Goal: Task Accomplishment & Management: Use online tool/utility

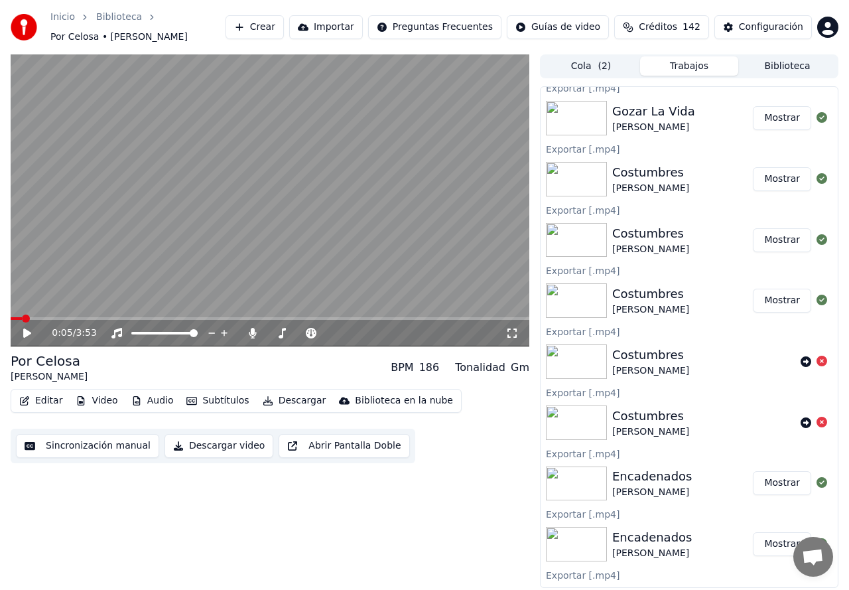
scroll to position [1106, 0]
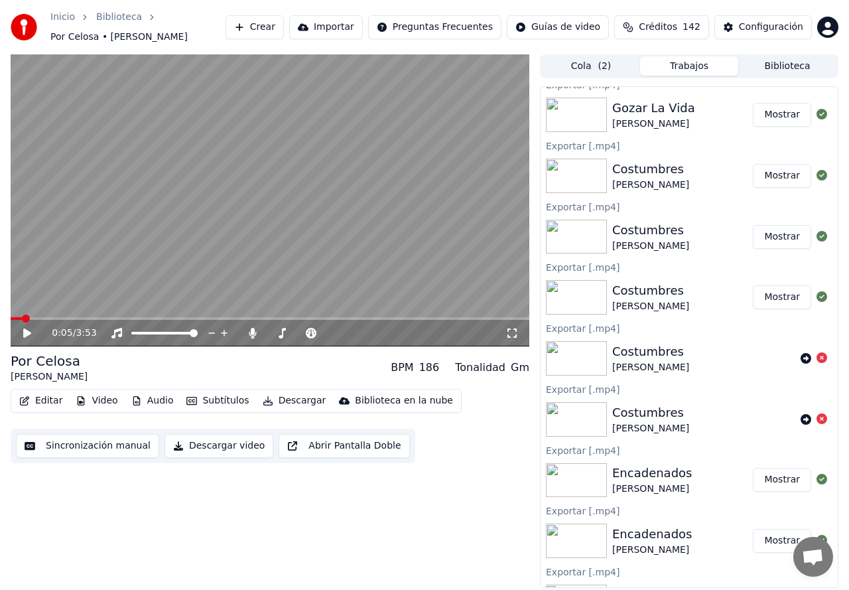
click at [284, 29] on button "Crear" at bounding box center [255, 27] width 58 height 24
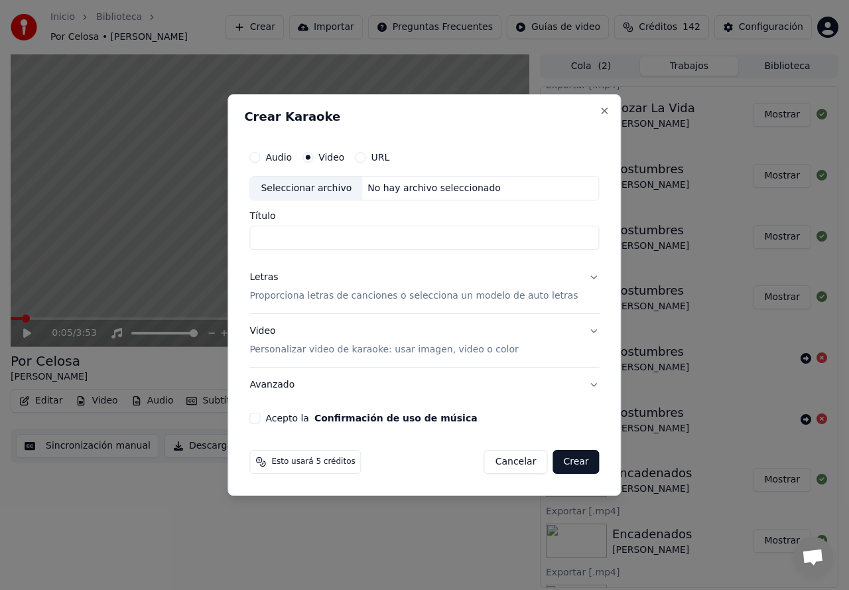
click at [333, 235] on input "Título" at bounding box center [424, 238] width 350 height 24
click at [310, 191] on div "Seleccionar archivo" at bounding box center [306, 188] width 112 height 24
type input "**********"
click at [284, 302] on p "Proporciona letras de canciones o selecciona un modelo de auto letras" at bounding box center [413, 296] width 328 height 13
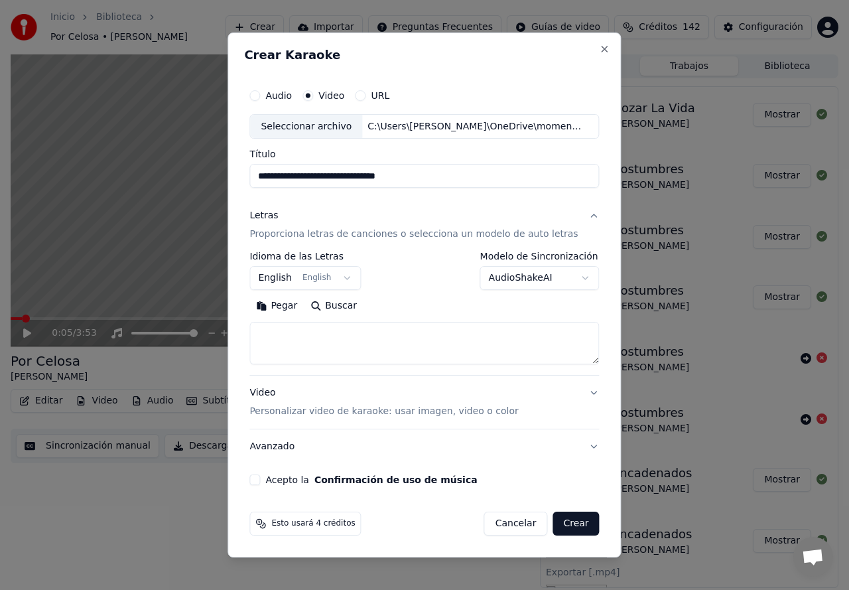
click at [279, 332] on textarea at bounding box center [424, 343] width 350 height 42
paste textarea "**********"
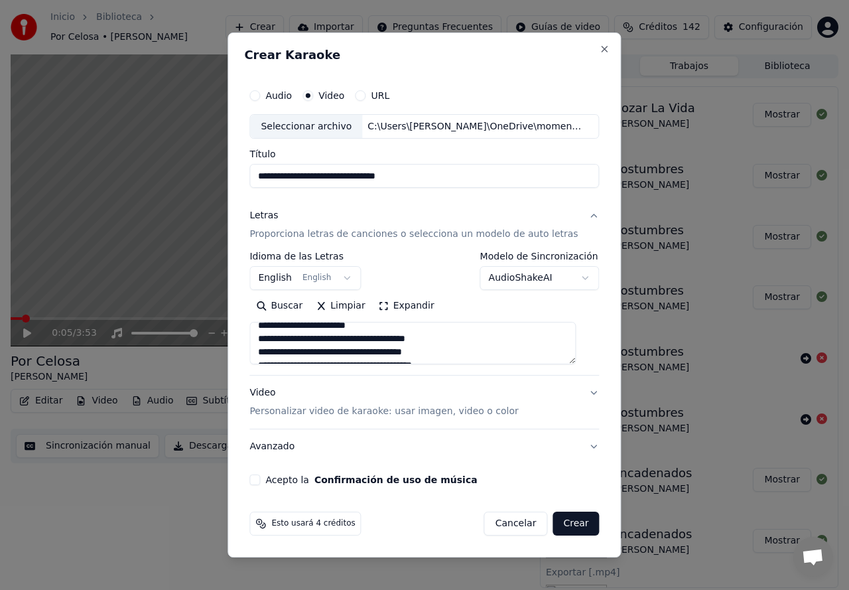
scroll to position [88, 0]
click at [286, 356] on textarea "**********" at bounding box center [412, 343] width 326 height 42
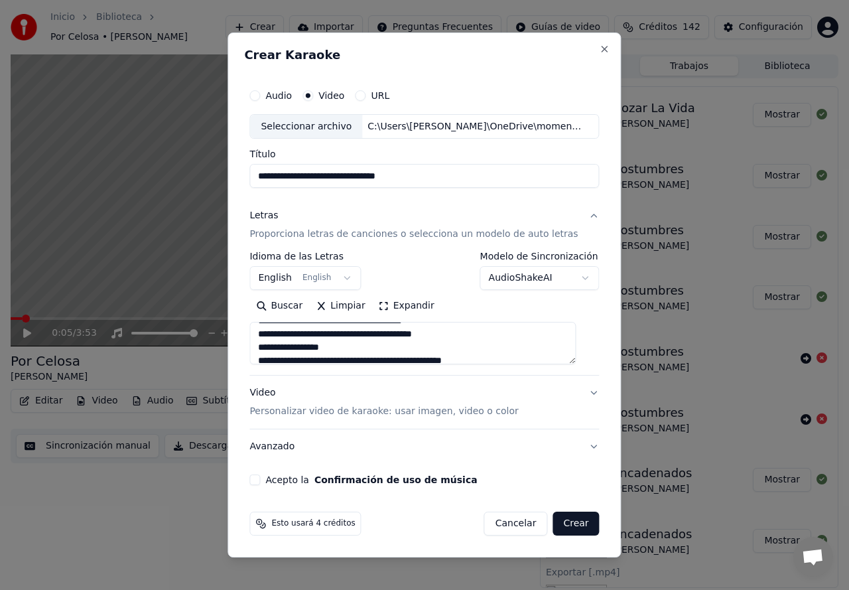
click at [296, 352] on textarea "**********" at bounding box center [412, 343] width 326 height 42
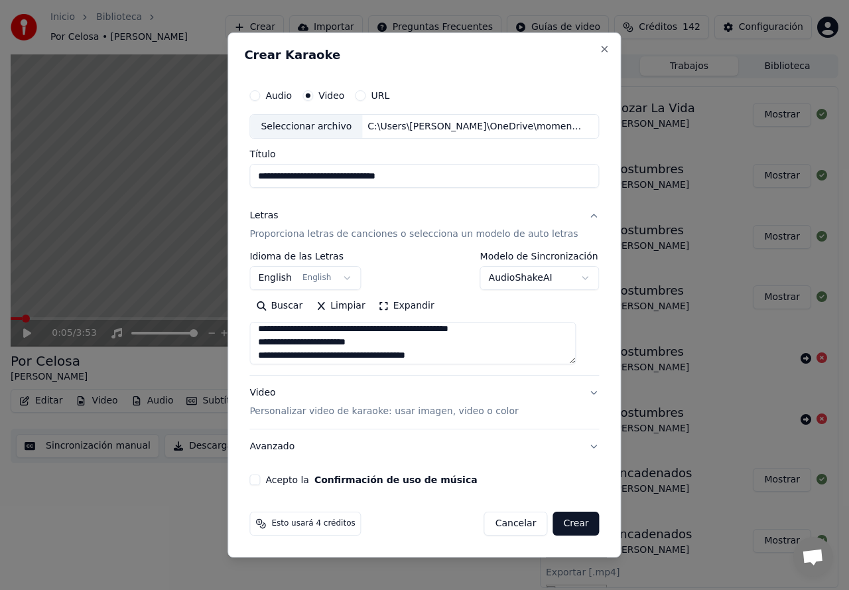
scroll to position [111, 0]
click at [281, 344] on textarea "**********" at bounding box center [412, 343] width 326 height 42
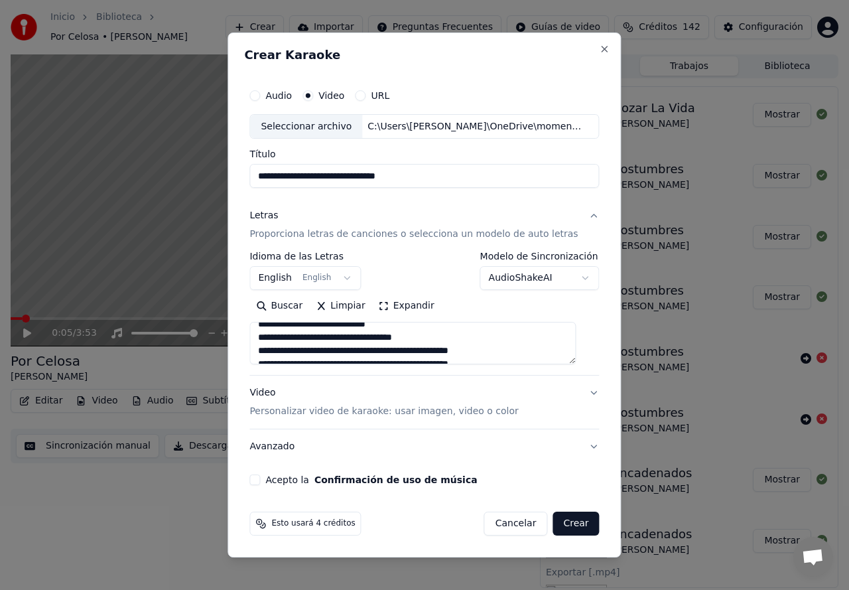
click at [279, 351] on textarea "**********" at bounding box center [412, 343] width 326 height 42
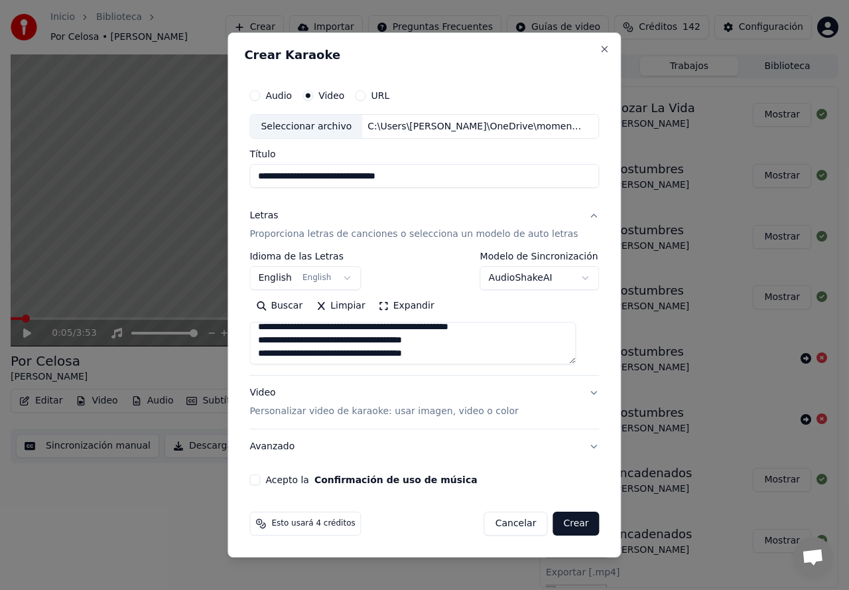
scroll to position [212, 0]
click at [279, 344] on textarea "**********" at bounding box center [412, 343] width 326 height 42
type textarea "**********"
click at [428, 412] on p "Personalizar video de karaoke: usar imagen, video o color" at bounding box center [383, 411] width 269 height 13
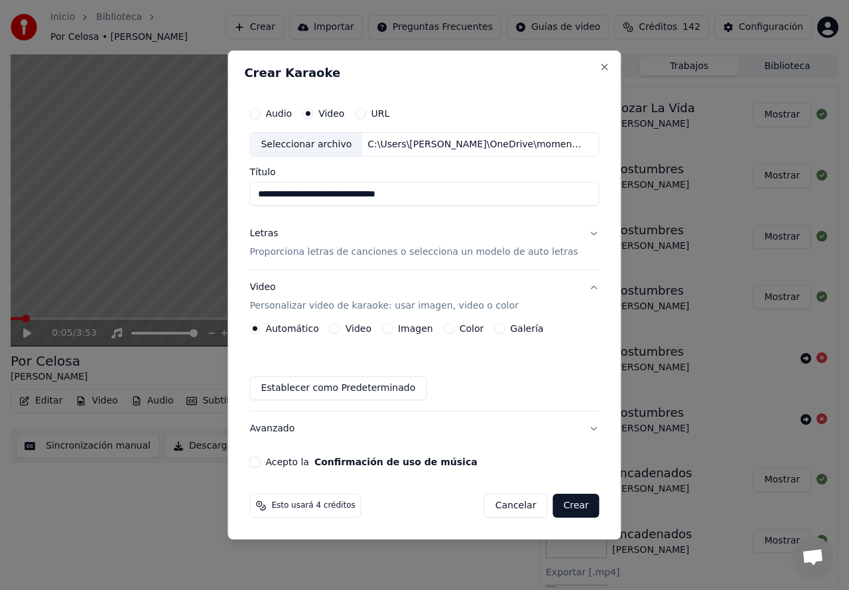
click at [501, 333] on button "Galería" at bounding box center [499, 328] width 11 height 11
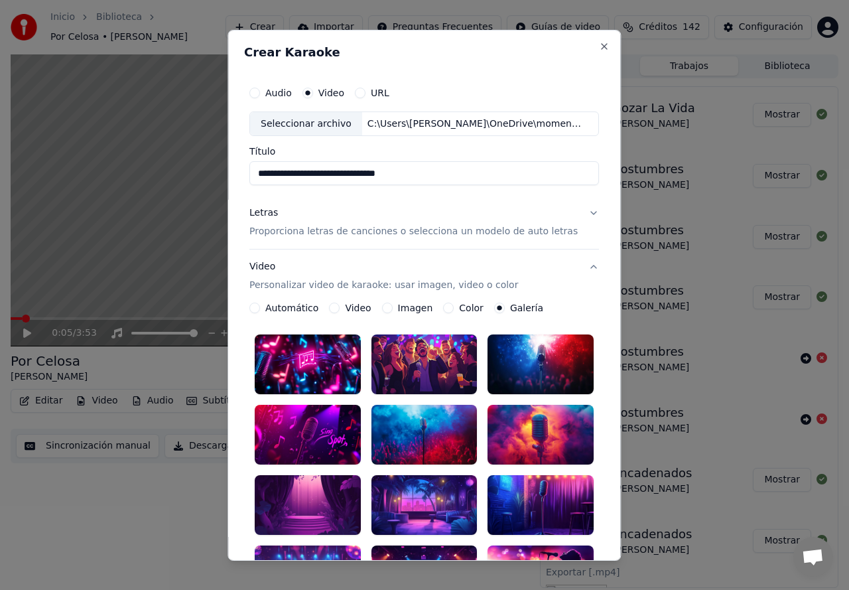
click at [315, 491] on div at bounding box center [308, 505] width 106 height 60
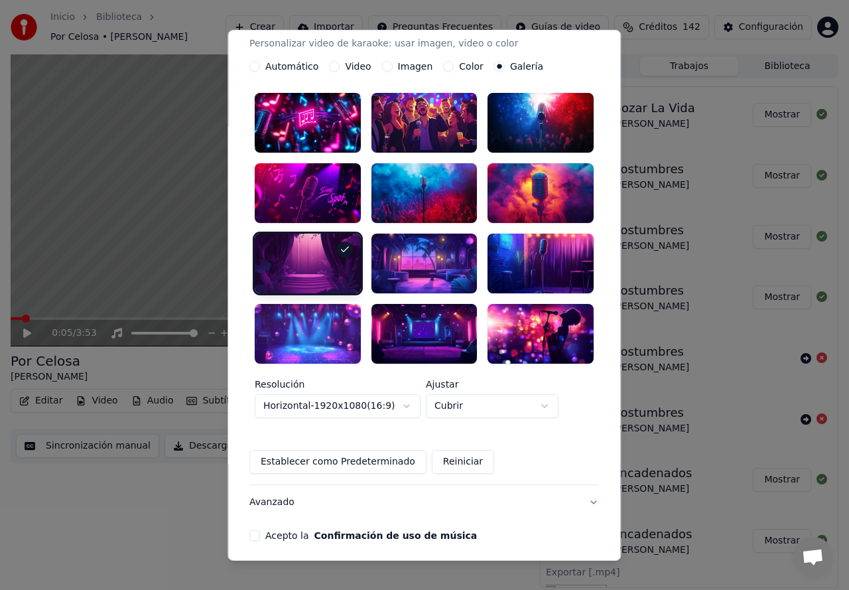
scroll to position [277, 0]
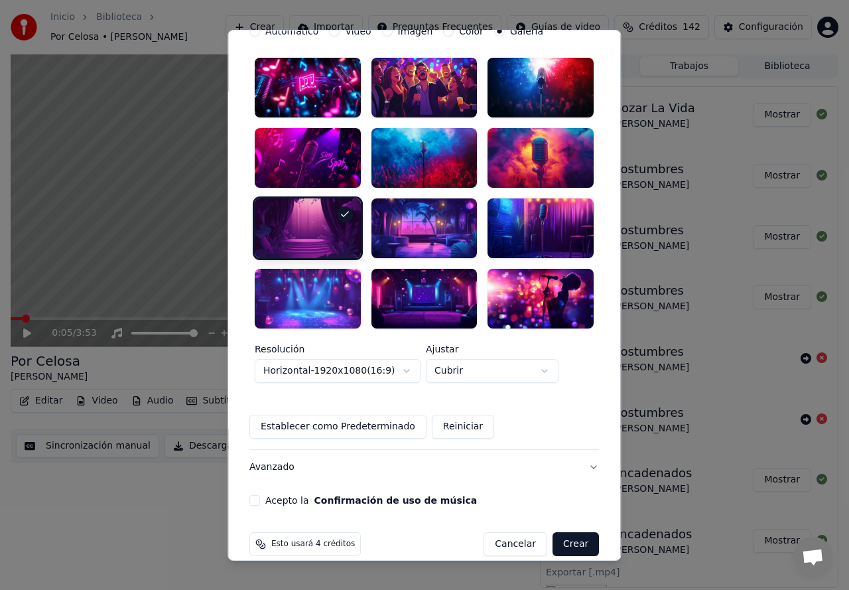
click at [259, 495] on button "Acepto la Confirmación de uso de música" at bounding box center [254, 500] width 11 height 11
click at [562, 532] on button "Crear" at bounding box center [576, 544] width 46 height 24
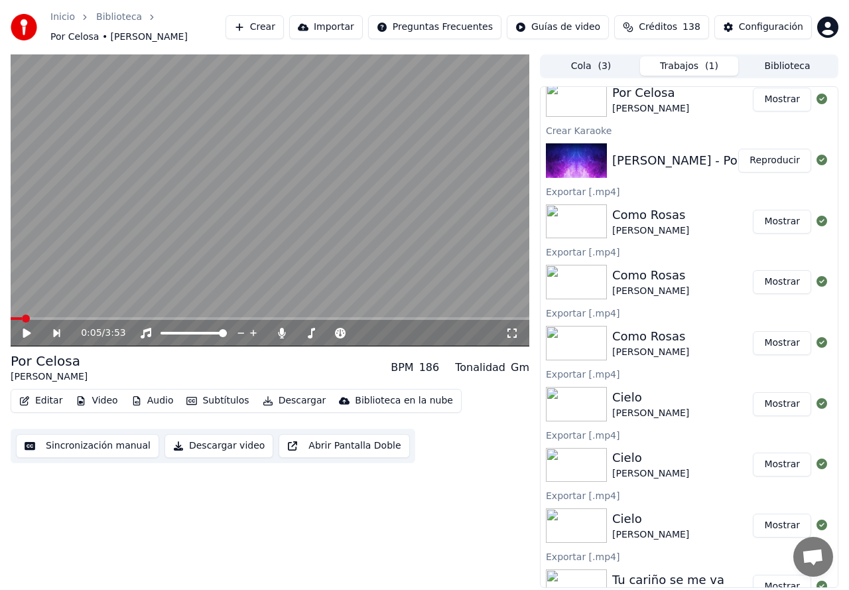
scroll to position [0, 0]
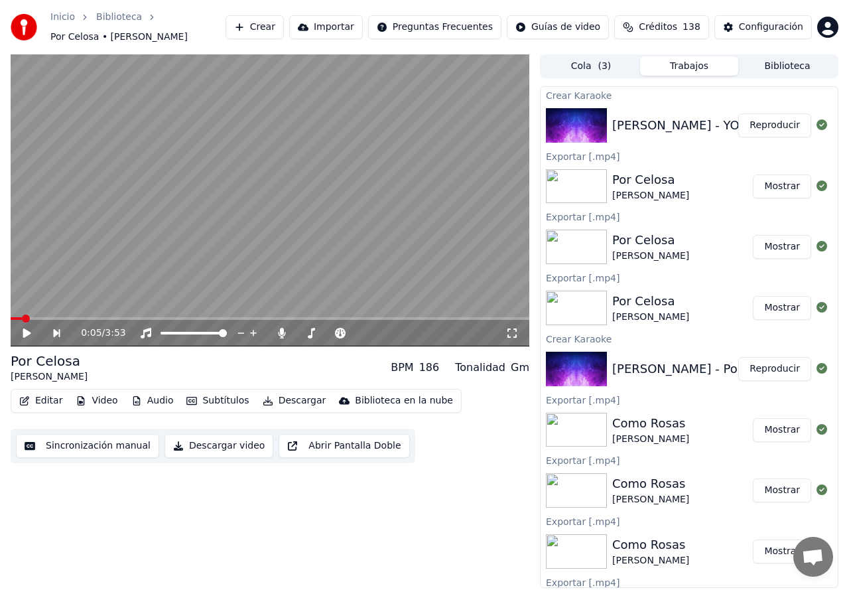
click at [763, 131] on button "Reproducir" at bounding box center [774, 125] width 73 height 24
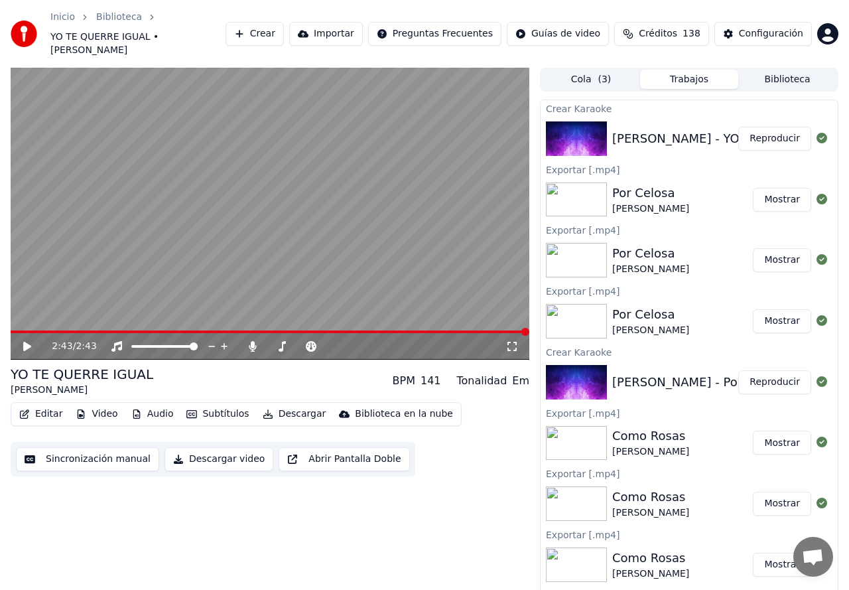
click at [95, 447] on button "Sincronización manual" at bounding box center [87, 459] width 143 height 24
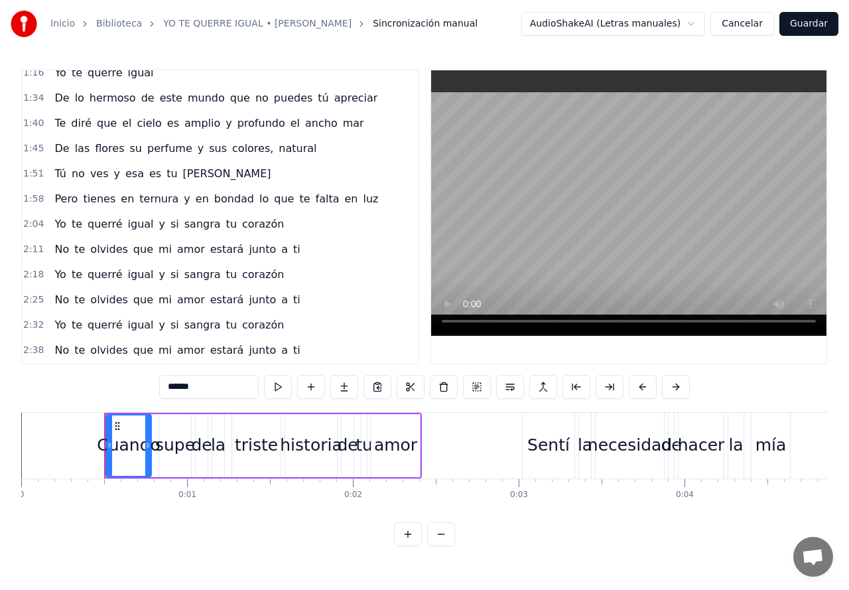
scroll to position [243, 0]
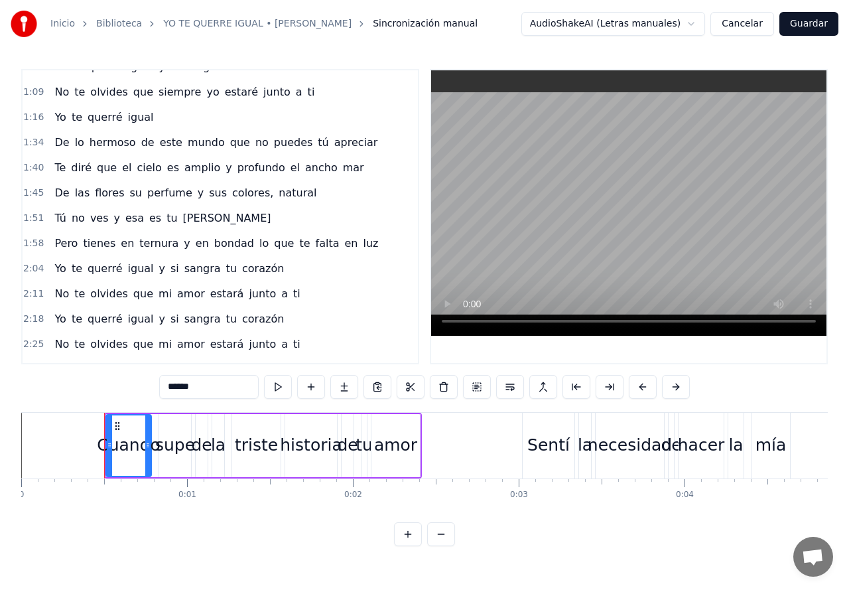
click at [242, 195] on span "colores," at bounding box center [253, 192] width 44 height 15
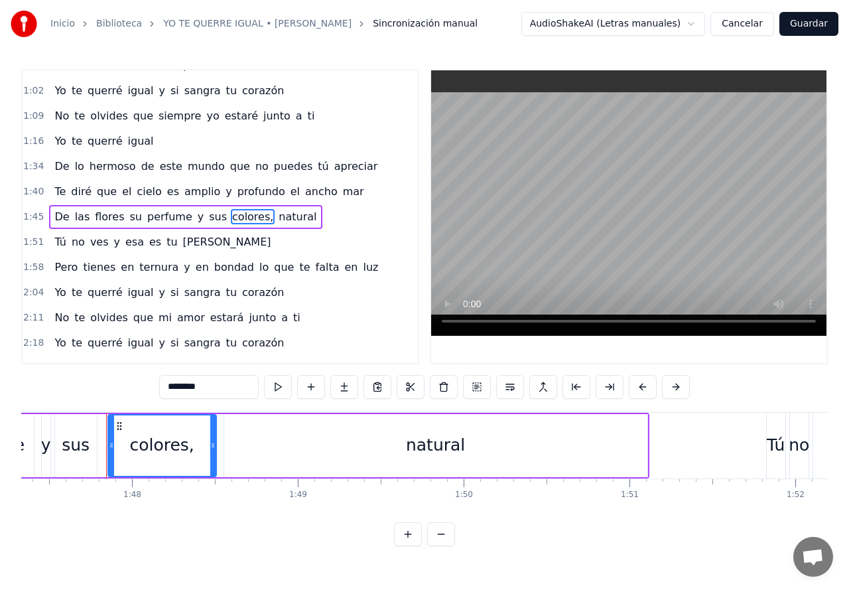
scroll to position [0, 17815]
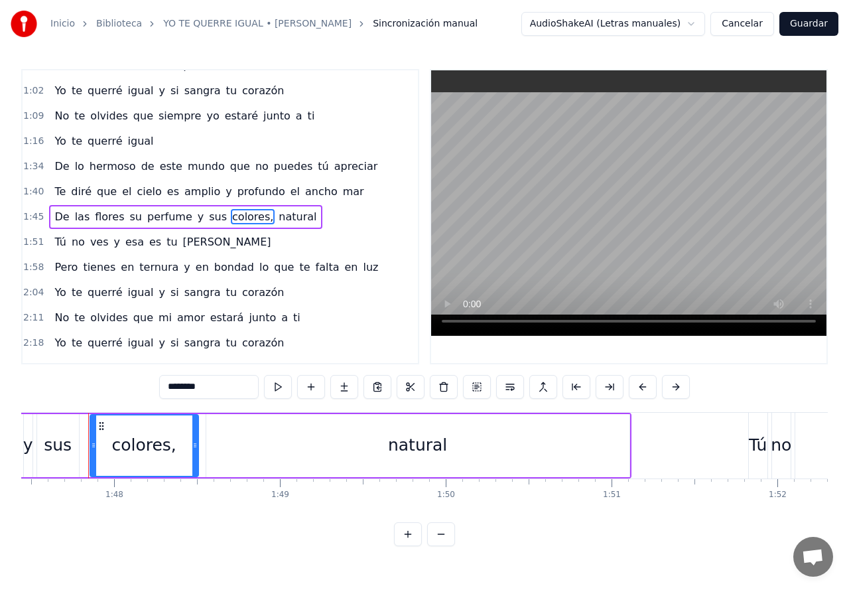
click at [208, 388] on input "********" at bounding box center [208, 387] width 99 height 24
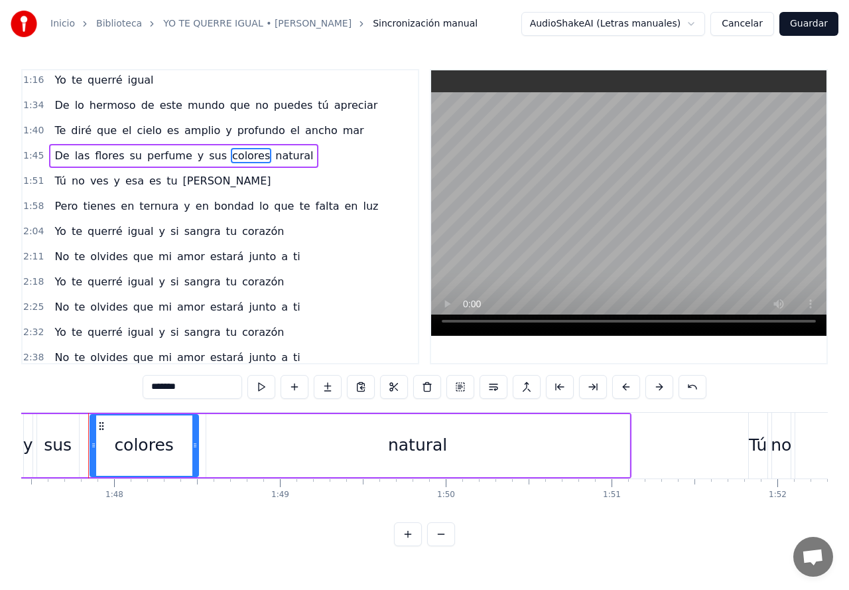
scroll to position [287, 0]
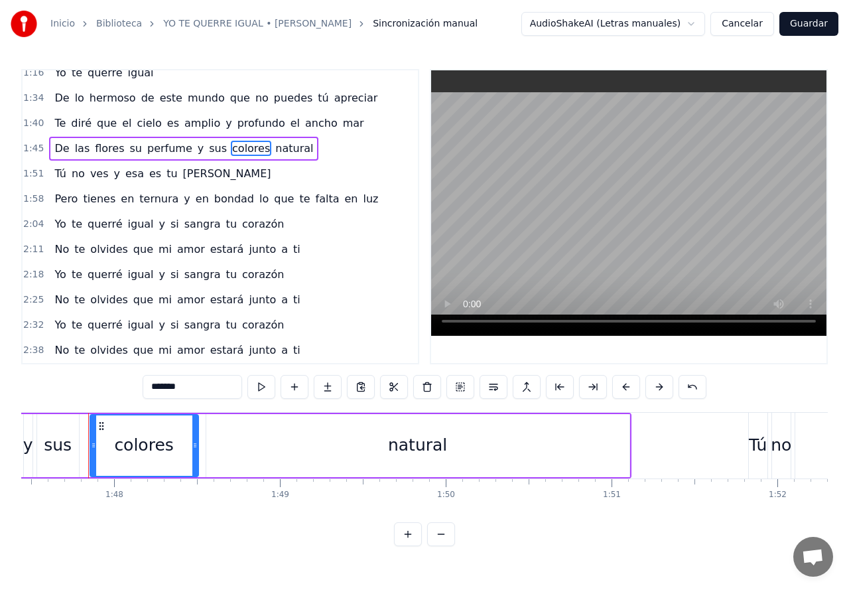
type input "*******"
click at [816, 25] on button "Guardar" at bounding box center [808, 24] width 59 height 24
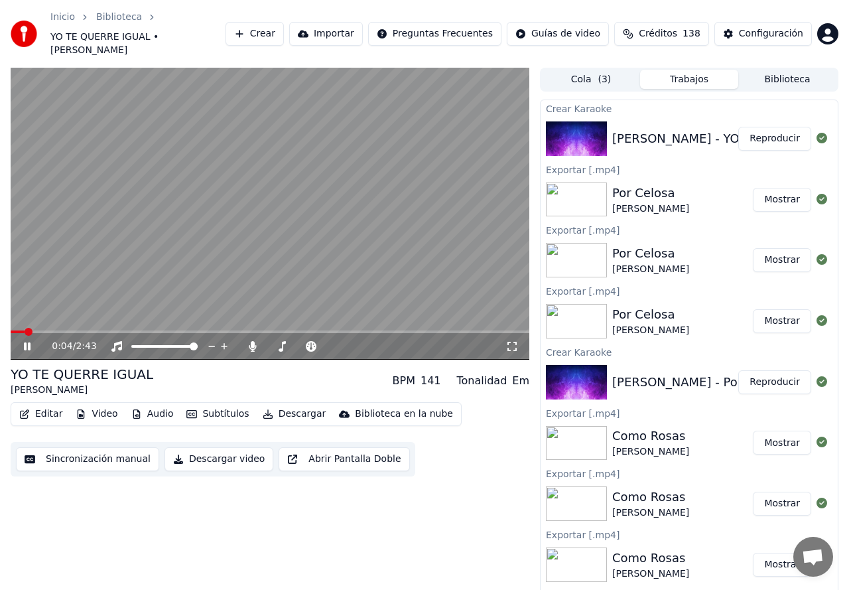
click at [47, 405] on button "Editar" at bounding box center [41, 414] width 54 height 19
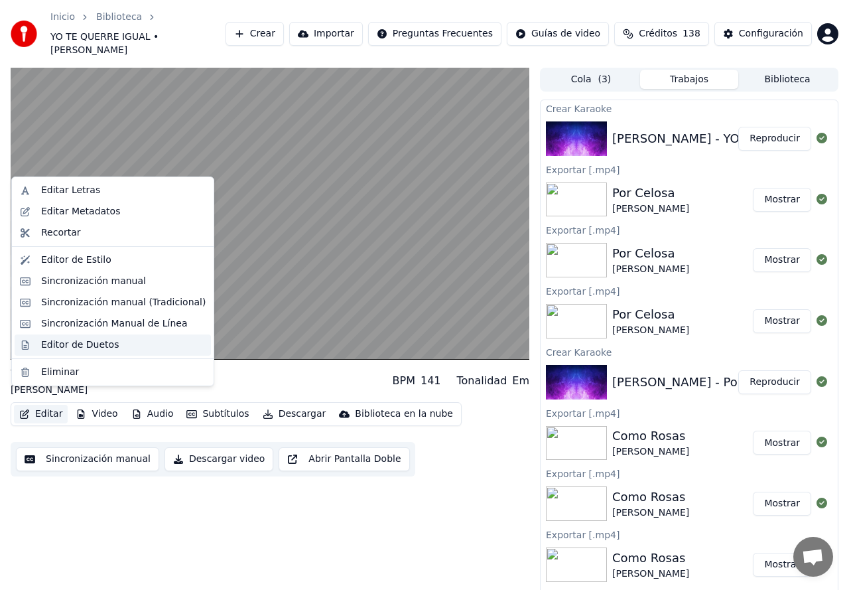
click at [79, 346] on div "Editor de Duetos" at bounding box center [80, 344] width 78 height 13
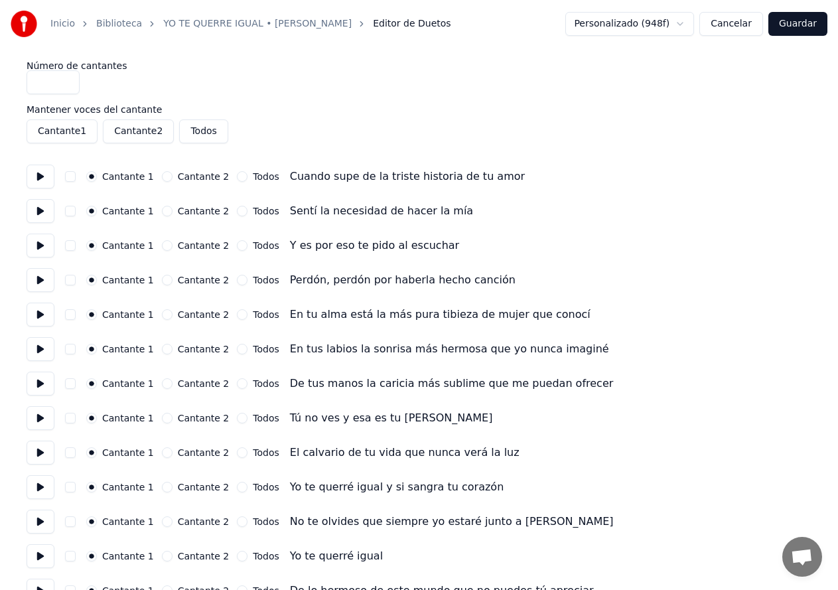
click at [70, 182] on div "Cantante 1 Cantante 2 Todos Cuando supe de la triste historia de tu amor" at bounding box center [419, 176] width 785 height 24
click at [71, 180] on button "button" at bounding box center [70, 176] width 11 height 11
click at [70, 216] on div "Cantante 1 Cantante 2 Todos Sentí la necesidad de hacer la mía" at bounding box center [419, 211] width 785 height 24
click at [74, 214] on button "button" at bounding box center [70, 211] width 11 height 11
click at [72, 251] on div "Cantante 1 Cantante 2 Todos Y es por eso te pido al escuchar" at bounding box center [419, 245] width 785 height 24
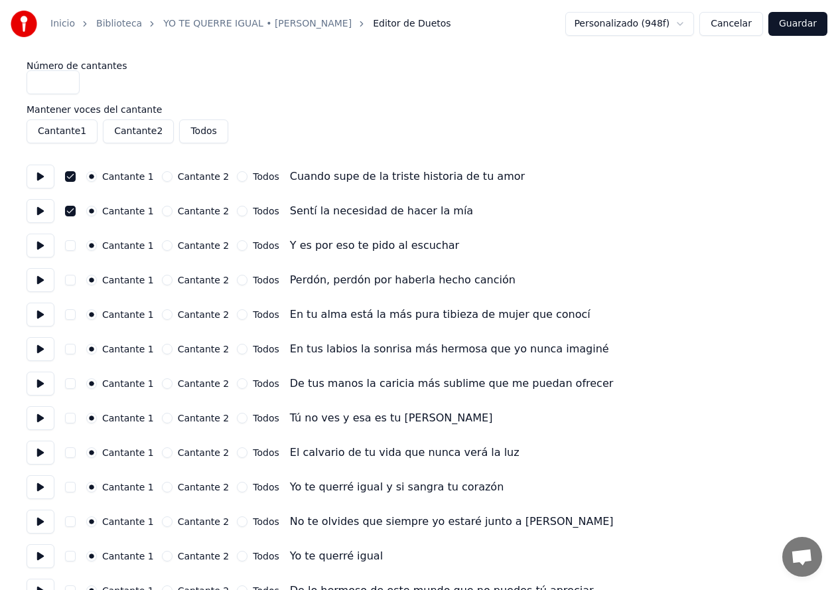
click at [68, 281] on button "button" at bounding box center [70, 280] width 11 height 11
click at [69, 250] on button "button" at bounding box center [70, 245] width 11 height 11
click at [799, 36] on div "Inicio Biblioteca YO TE QUERRE IGUAL • [PERSON_NAME] Editor de Duetos Personali…" at bounding box center [419, 24] width 838 height 48
click at [805, 31] on button "Guardar" at bounding box center [797, 24] width 59 height 24
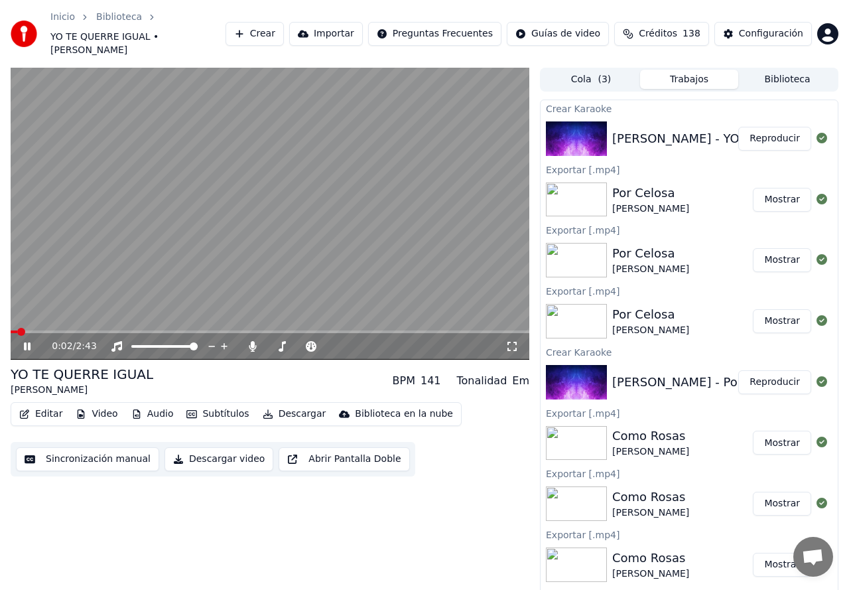
click at [253, 340] on div "0:02 / 2:43" at bounding box center [279, 346] width 454 height 13
click at [253, 341] on icon at bounding box center [252, 346] width 7 height 11
click at [11, 328] on span at bounding box center [15, 332] width 8 height 8
click at [86, 449] on button "Sincronización manual" at bounding box center [87, 459] width 143 height 24
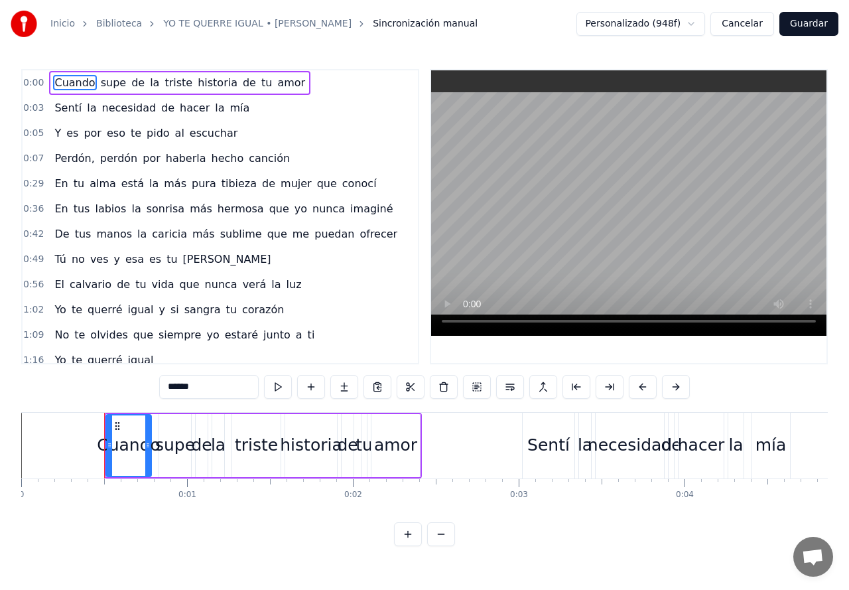
click at [84, 159] on span "Perdón," at bounding box center [74, 158] width 42 height 15
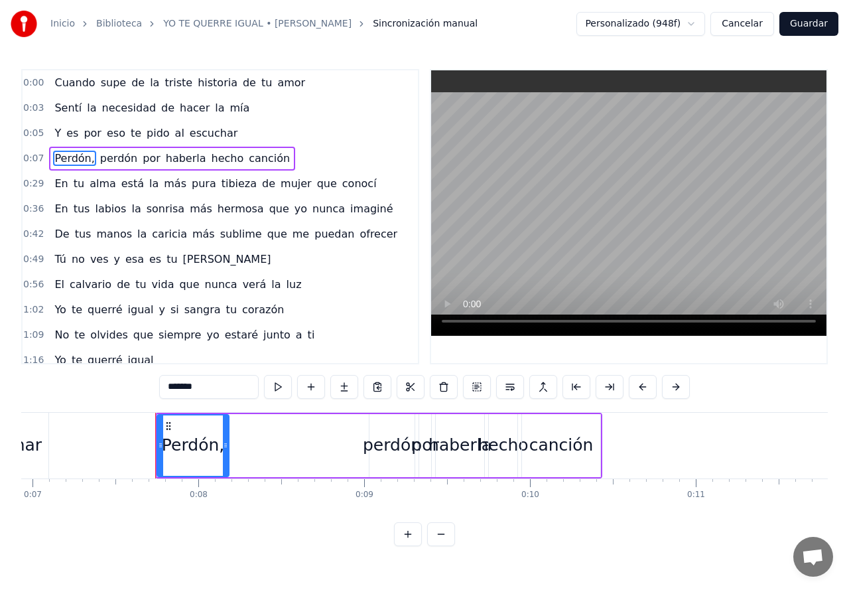
scroll to position [0, 1217]
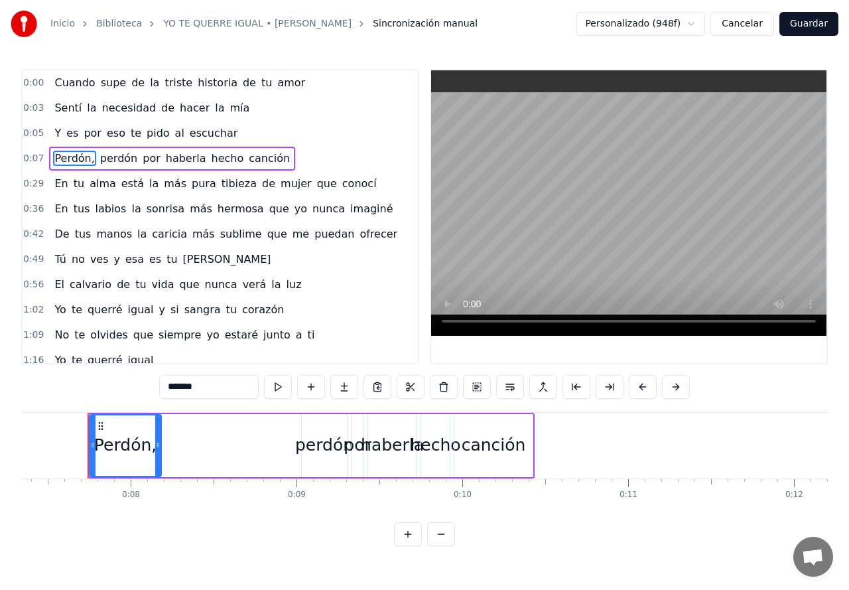
click at [208, 386] on input "*******" at bounding box center [208, 387] width 99 height 24
type input "******"
click at [814, 23] on button "Guardar" at bounding box center [808, 24] width 59 height 24
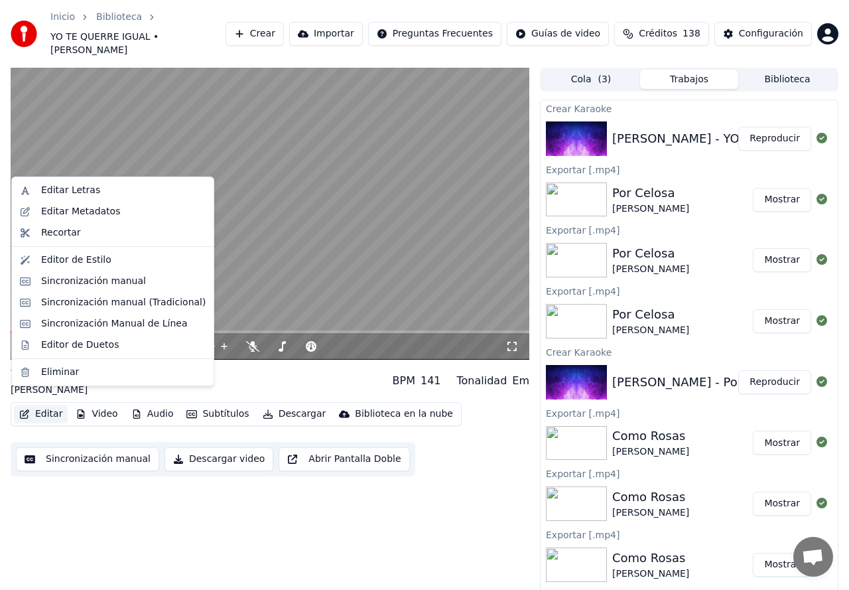
click at [46, 405] on button "Editar" at bounding box center [41, 414] width 54 height 19
click at [52, 342] on div "Editor de Duetos" at bounding box center [80, 344] width 78 height 13
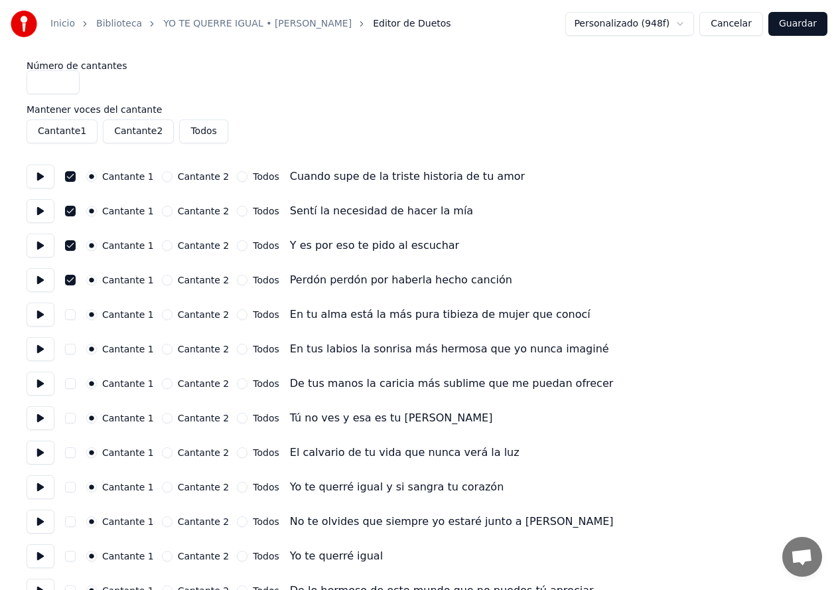
click at [70, 281] on button "button" at bounding box center [70, 280] width 11 height 11
click at [68, 248] on button "button" at bounding box center [70, 245] width 11 height 11
click at [74, 213] on button "button" at bounding box center [70, 211] width 11 height 11
click at [70, 176] on button "button" at bounding box center [70, 176] width 11 height 11
click at [799, 27] on button "Guardar" at bounding box center [797, 24] width 59 height 24
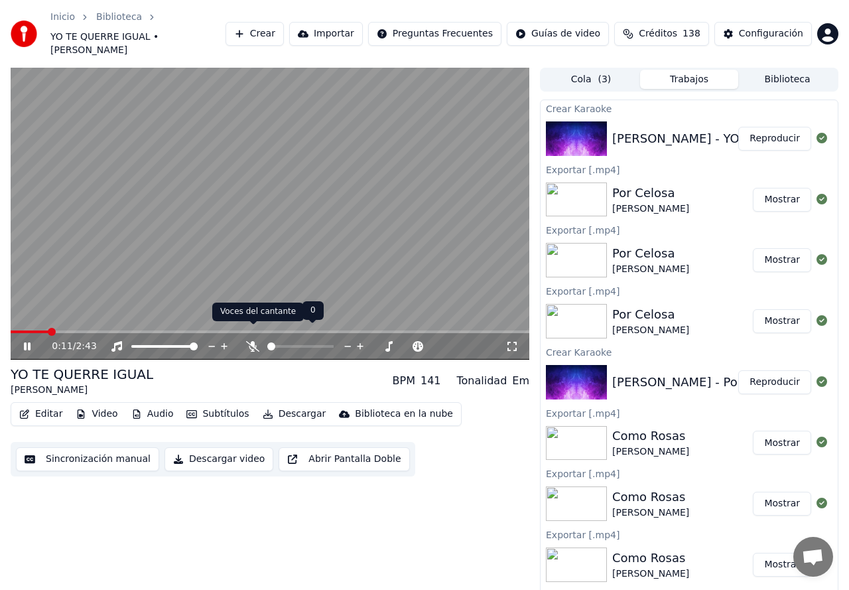
click at [253, 341] on icon at bounding box center [252, 346] width 13 height 11
click at [47, 405] on button "Editar" at bounding box center [41, 414] width 54 height 19
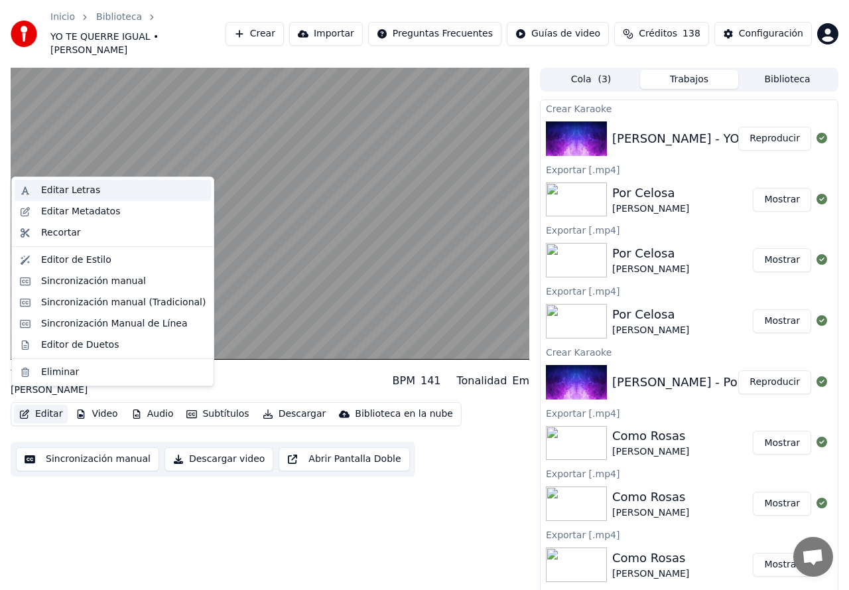
click at [52, 190] on div "Editar Letras" at bounding box center [70, 190] width 59 height 13
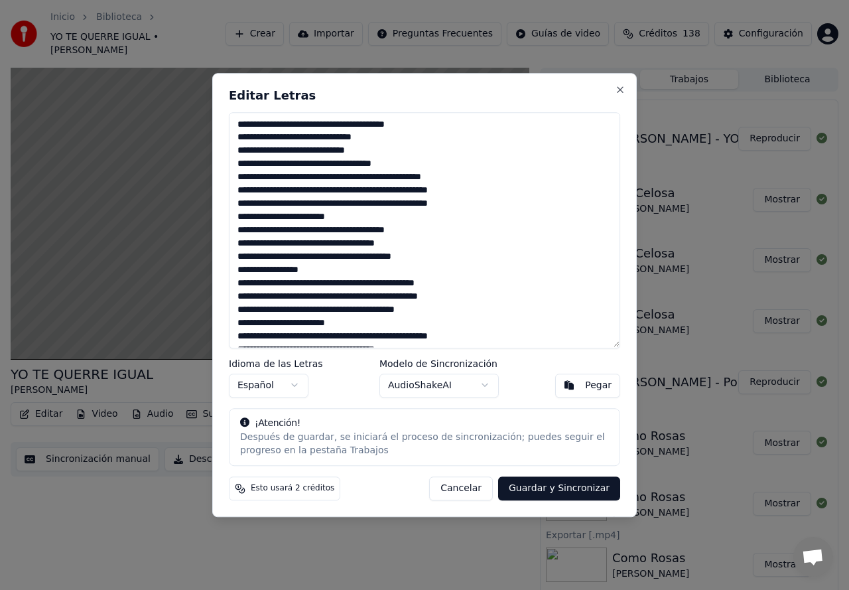
click at [466, 493] on button "Cancelar" at bounding box center [461, 488] width 64 height 24
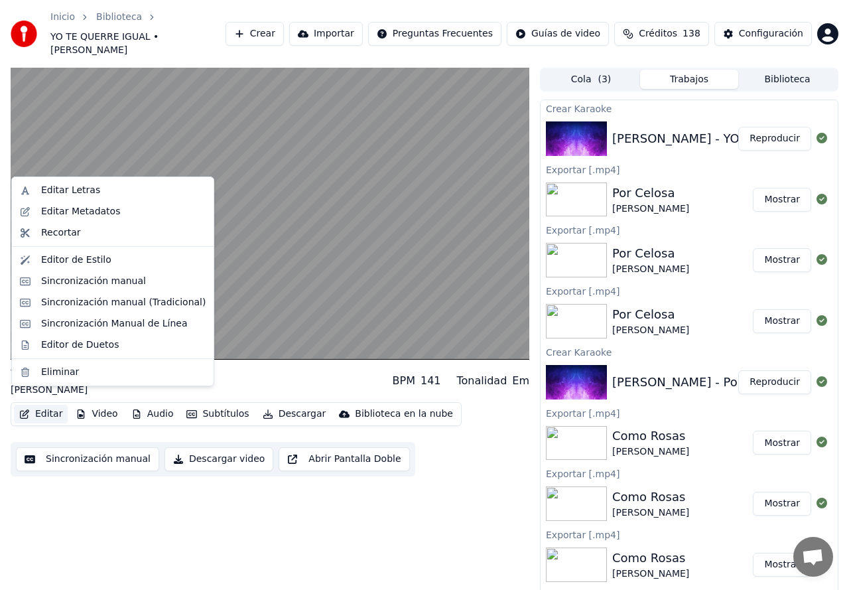
click at [45, 405] on button "Editar" at bounding box center [41, 414] width 54 height 19
click at [54, 342] on div "Editor de Duetos" at bounding box center [80, 344] width 78 height 13
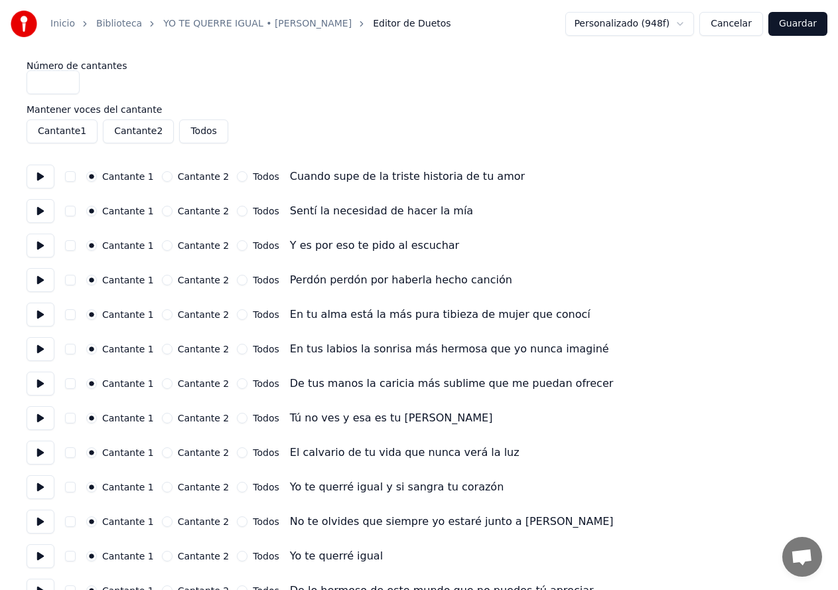
click at [68, 133] on button "Cantante 1" at bounding box center [62, 131] width 71 height 24
click at [135, 134] on button "Cantante 2" at bounding box center [138, 131] width 71 height 24
click at [127, 135] on button "Cantante 2" at bounding box center [138, 131] width 71 height 24
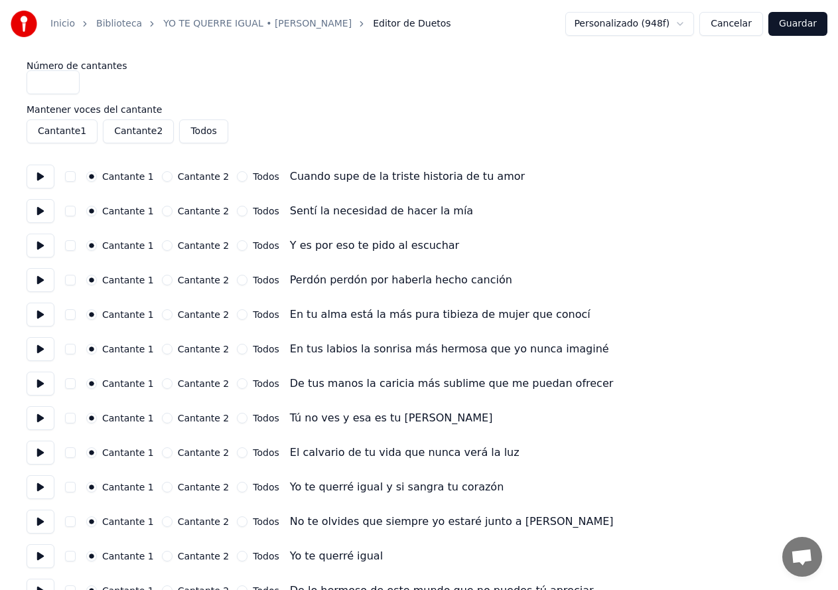
click at [780, 28] on button "Guardar" at bounding box center [797, 24] width 59 height 24
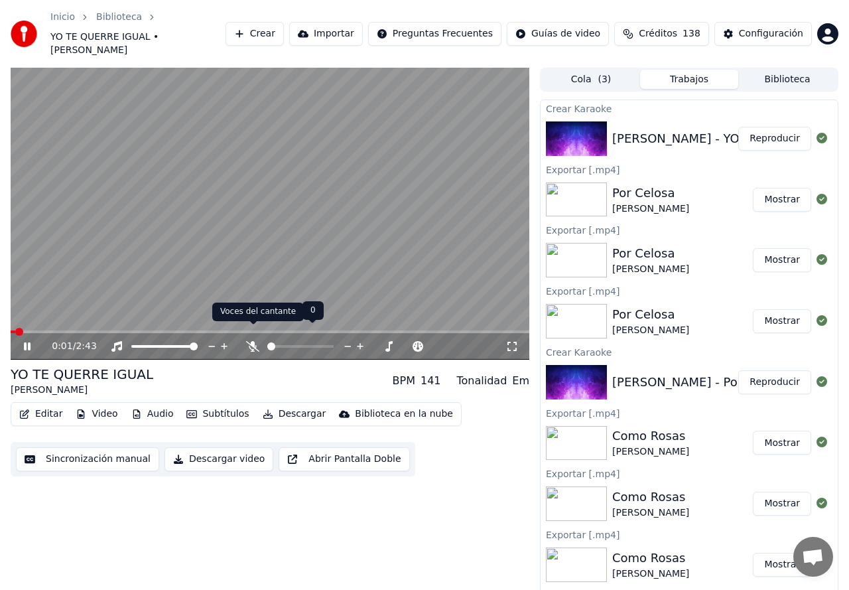
click at [254, 341] on icon at bounding box center [252, 346] width 13 height 11
click at [254, 341] on icon at bounding box center [252, 346] width 7 height 11
click at [254, 341] on icon at bounding box center [252, 346] width 13 height 11
click at [27, 340] on div "0:08 / 2:43" at bounding box center [270, 346] width 519 height 27
click at [29, 342] on icon at bounding box center [27, 346] width 7 height 8
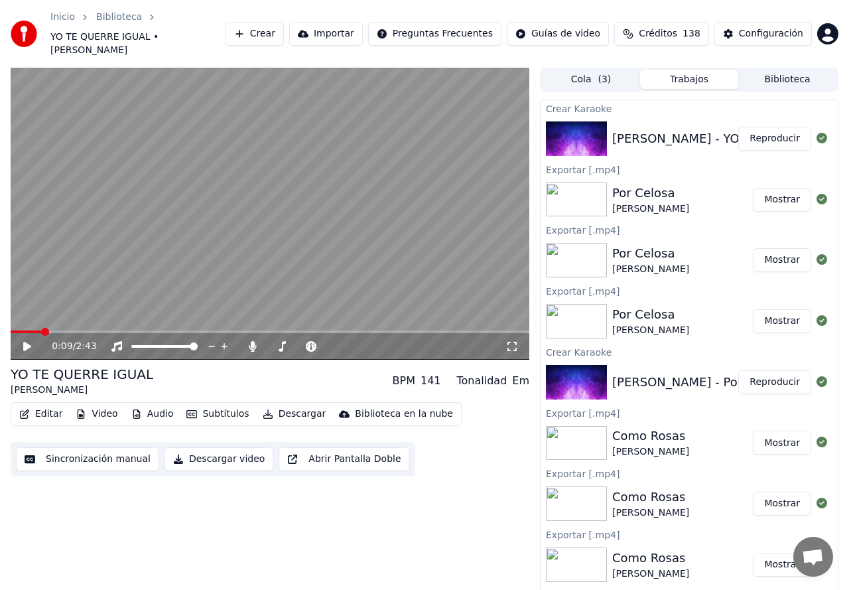
click at [155, 405] on button "Audio" at bounding box center [152, 414] width 53 height 19
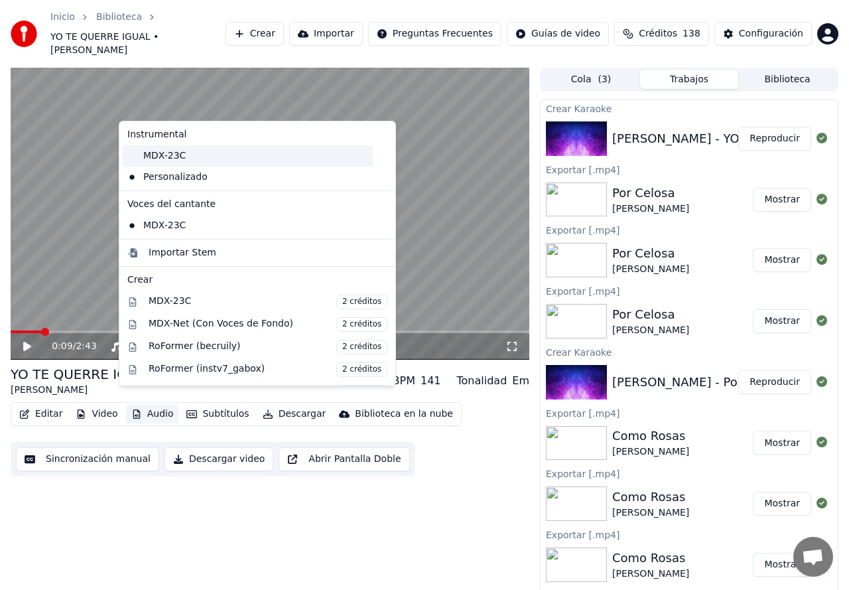
click at [152, 156] on div "MDX-23C" at bounding box center [247, 155] width 251 height 21
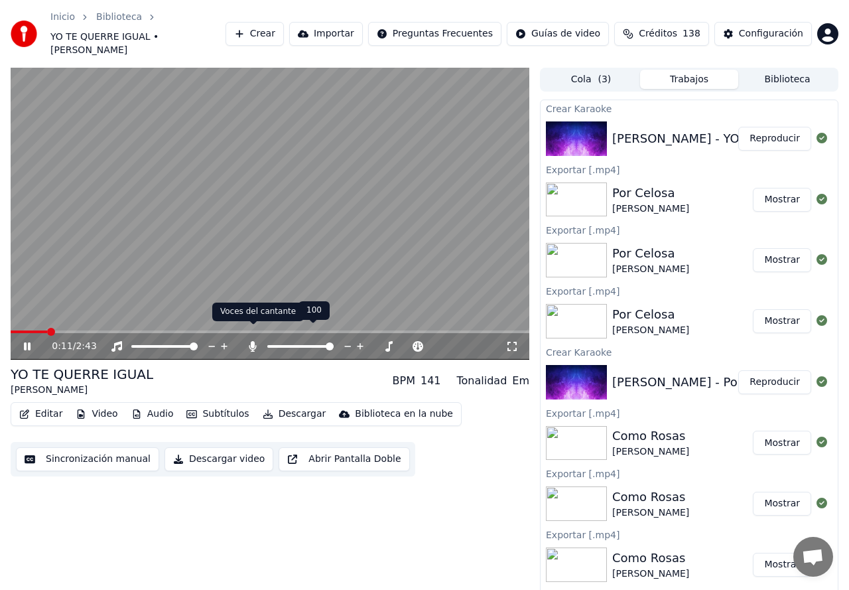
click at [254, 341] on icon at bounding box center [252, 346] width 7 height 11
click at [11, 328] on span at bounding box center [15, 332] width 8 height 8
click at [374, 340] on icon at bounding box center [377, 346] width 13 height 13
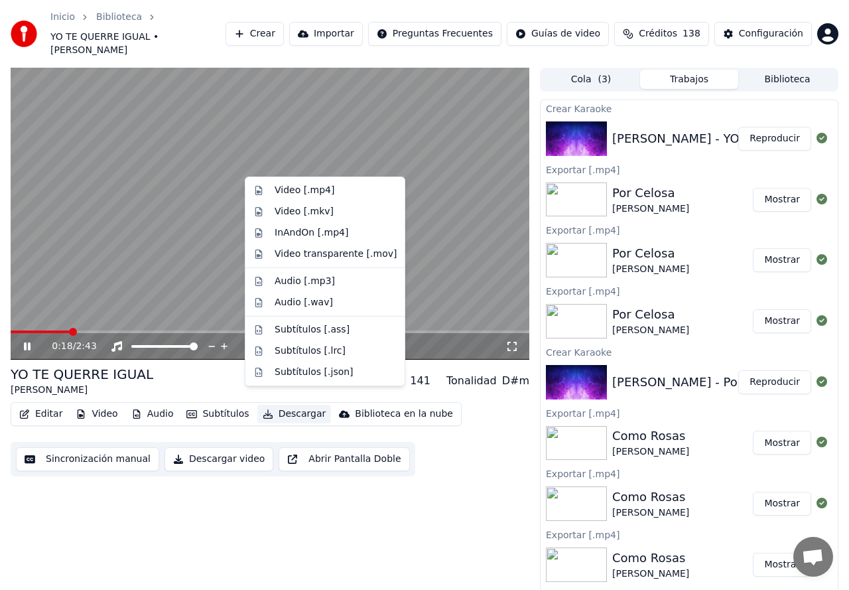
click at [280, 405] on button "Descargar" at bounding box center [294, 414] width 74 height 19
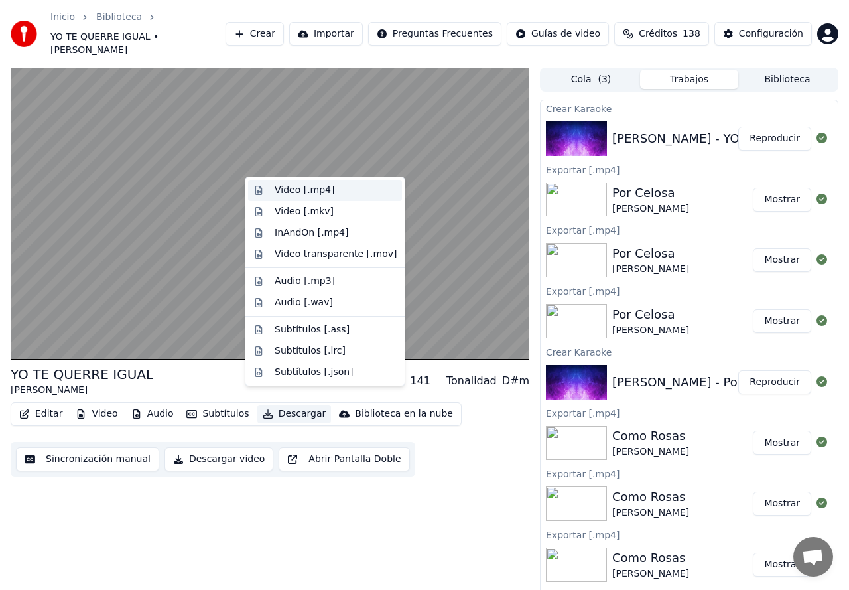
click at [288, 192] on div "Video [.mp4]" at bounding box center [305, 190] width 60 height 13
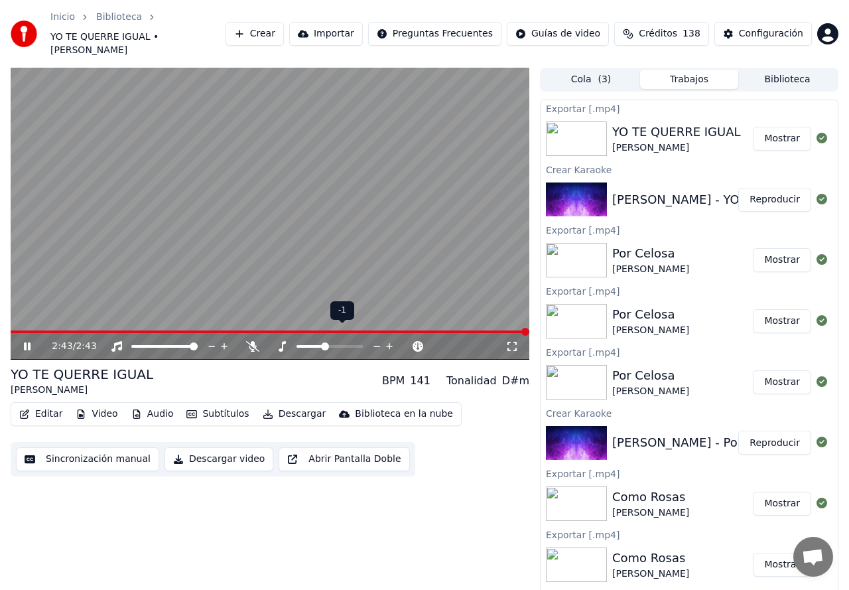
click at [392, 343] on icon at bounding box center [389, 346] width 7 height 7
click at [283, 405] on button "Descargar" at bounding box center [294, 414] width 74 height 19
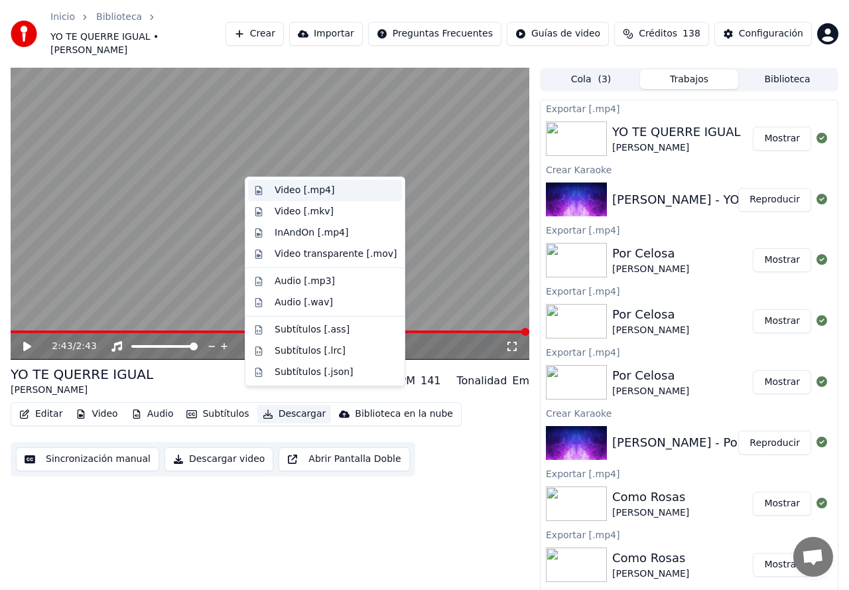
click at [283, 189] on div "Video [.mp4]" at bounding box center [305, 190] width 60 height 13
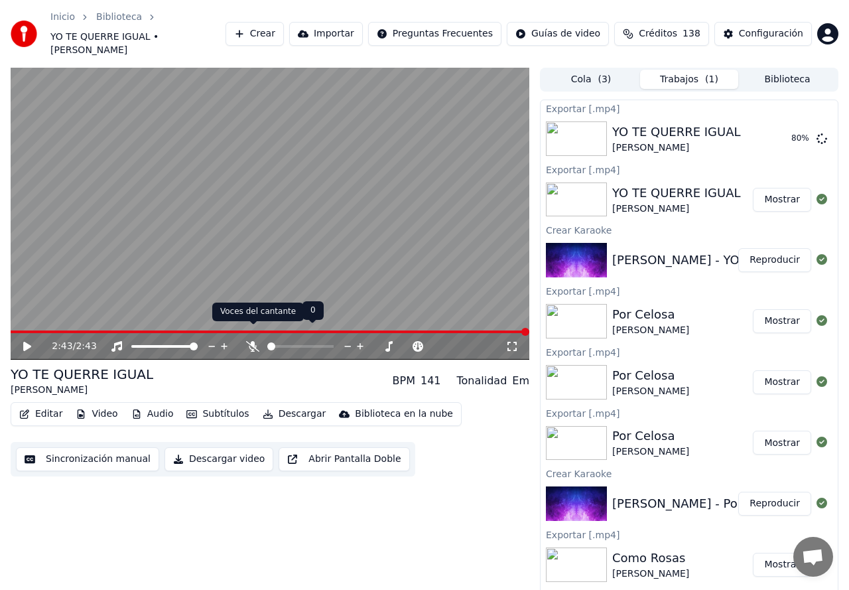
click at [251, 341] on icon at bounding box center [252, 346] width 13 height 11
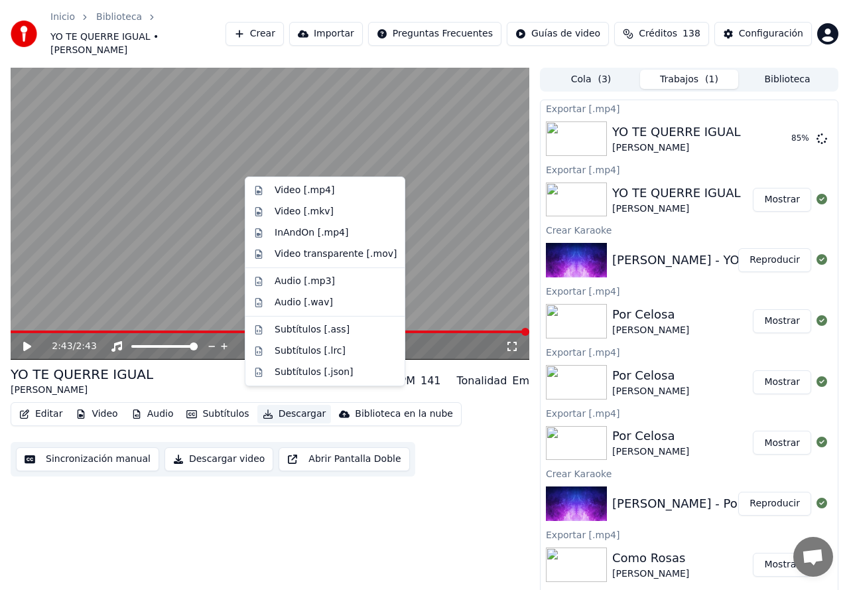
click at [277, 405] on button "Descargar" at bounding box center [294, 414] width 74 height 19
click at [296, 196] on div "Video [.mp4]" at bounding box center [305, 190] width 60 height 13
